Goal: Complete application form

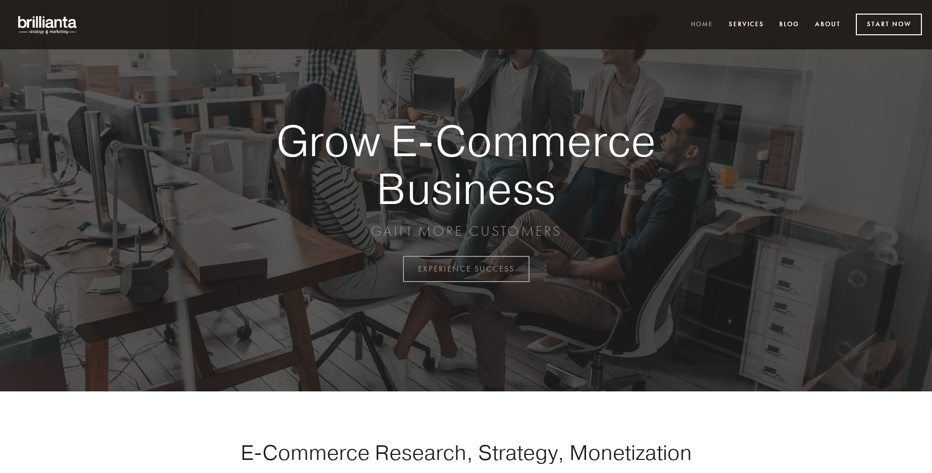
scroll to position [2643, 0]
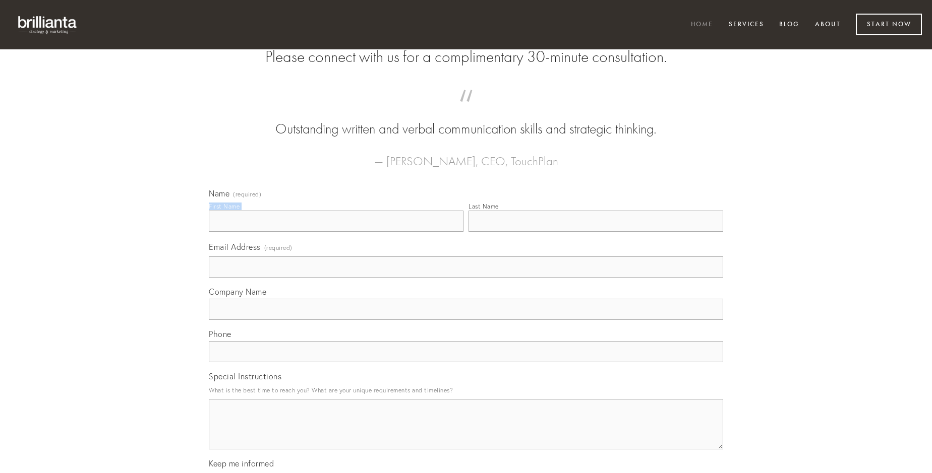
type input "[PERSON_NAME] PhD"
click at [595, 232] on input "Last Name" at bounding box center [595, 221] width 255 height 21
type input "[PERSON_NAME] PhD"
click at [466, 278] on input "Email Address (required)" at bounding box center [466, 267] width 514 height 21
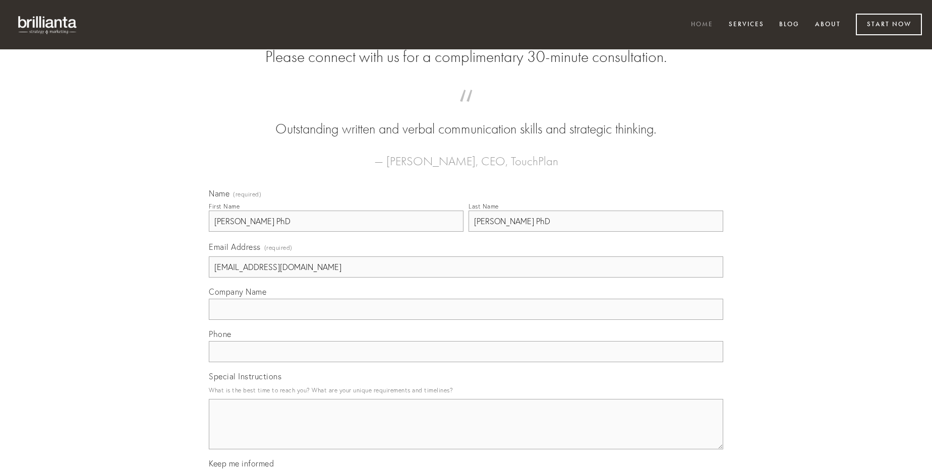
type input "[EMAIL_ADDRESS][DOMAIN_NAME]"
click at [466, 320] on input "Company Name" at bounding box center [466, 309] width 514 height 21
type input "ara"
click at [466, 362] on input "text" at bounding box center [466, 351] width 514 height 21
click at [466, 434] on textarea "Special Instructions" at bounding box center [466, 424] width 514 height 50
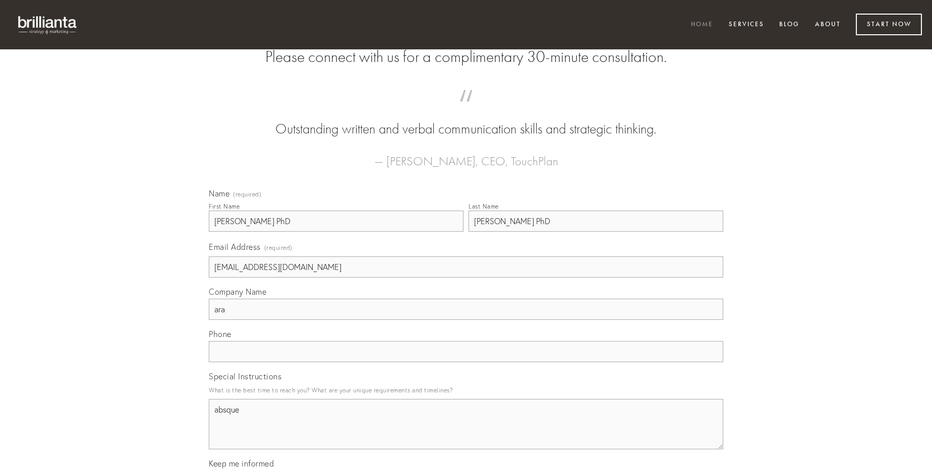
type textarea "absque"
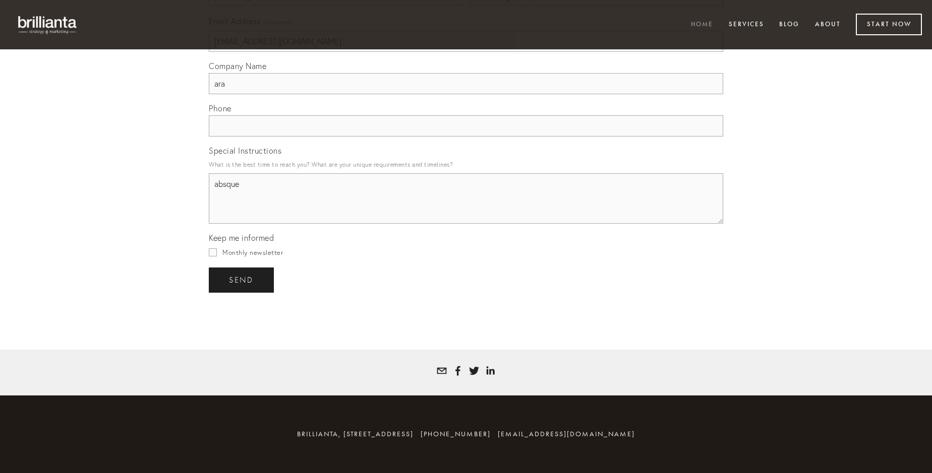
click at [242, 280] on span "send" at bounding box center [241, 280] width 25 height 9
